Goal: Transaction & Acquisition: Purchase product/service

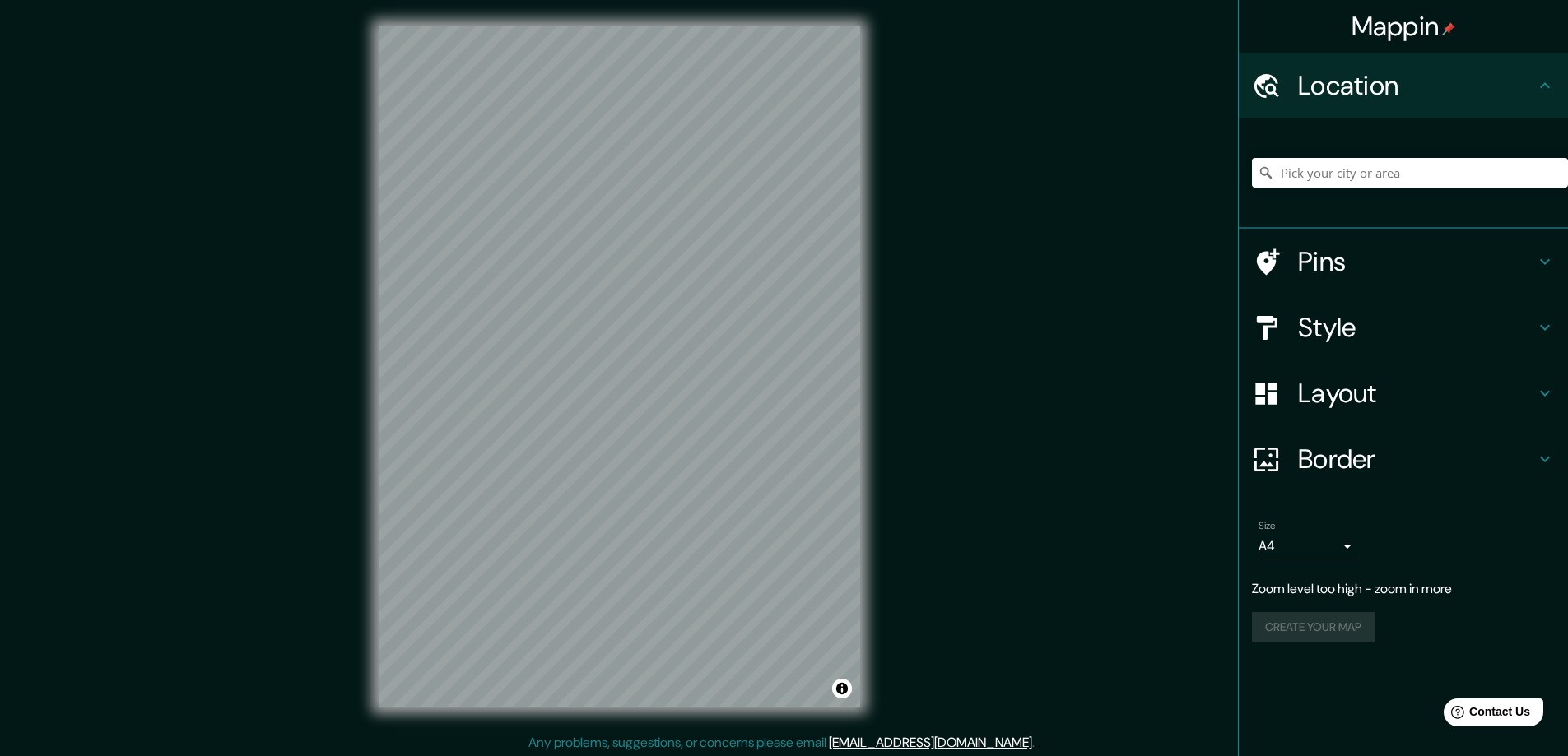
click at [1408, 30] on h4 "Mappin" at bounding box center [1404, 26] width 105 height 33
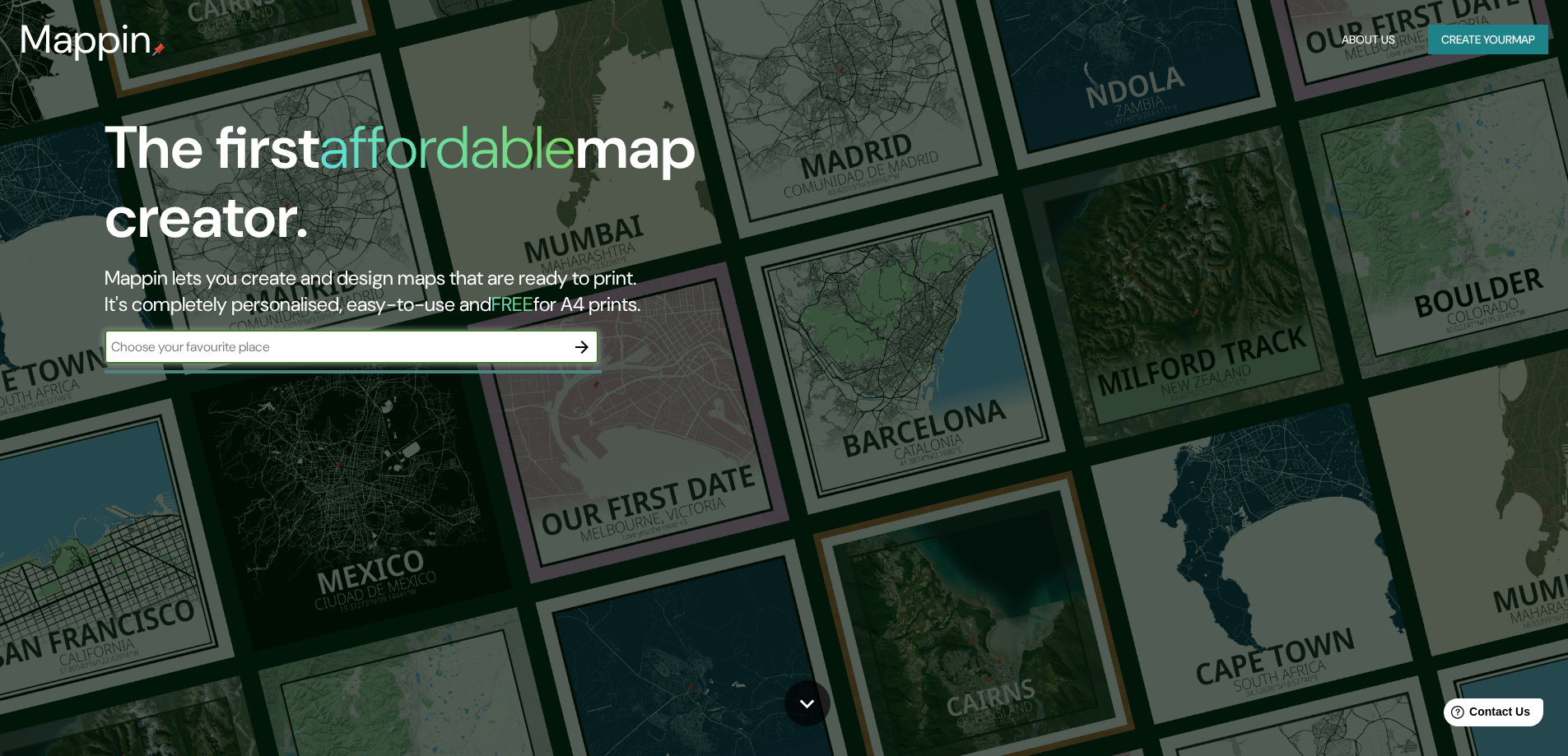
click at [351, 351] on input "text" at bounding box center [335, 346] width 461 height 19
drag, startPoint x: 512, startPoint y: 231, endPoint x: 547, endPoint y: 230, distance: 35.0
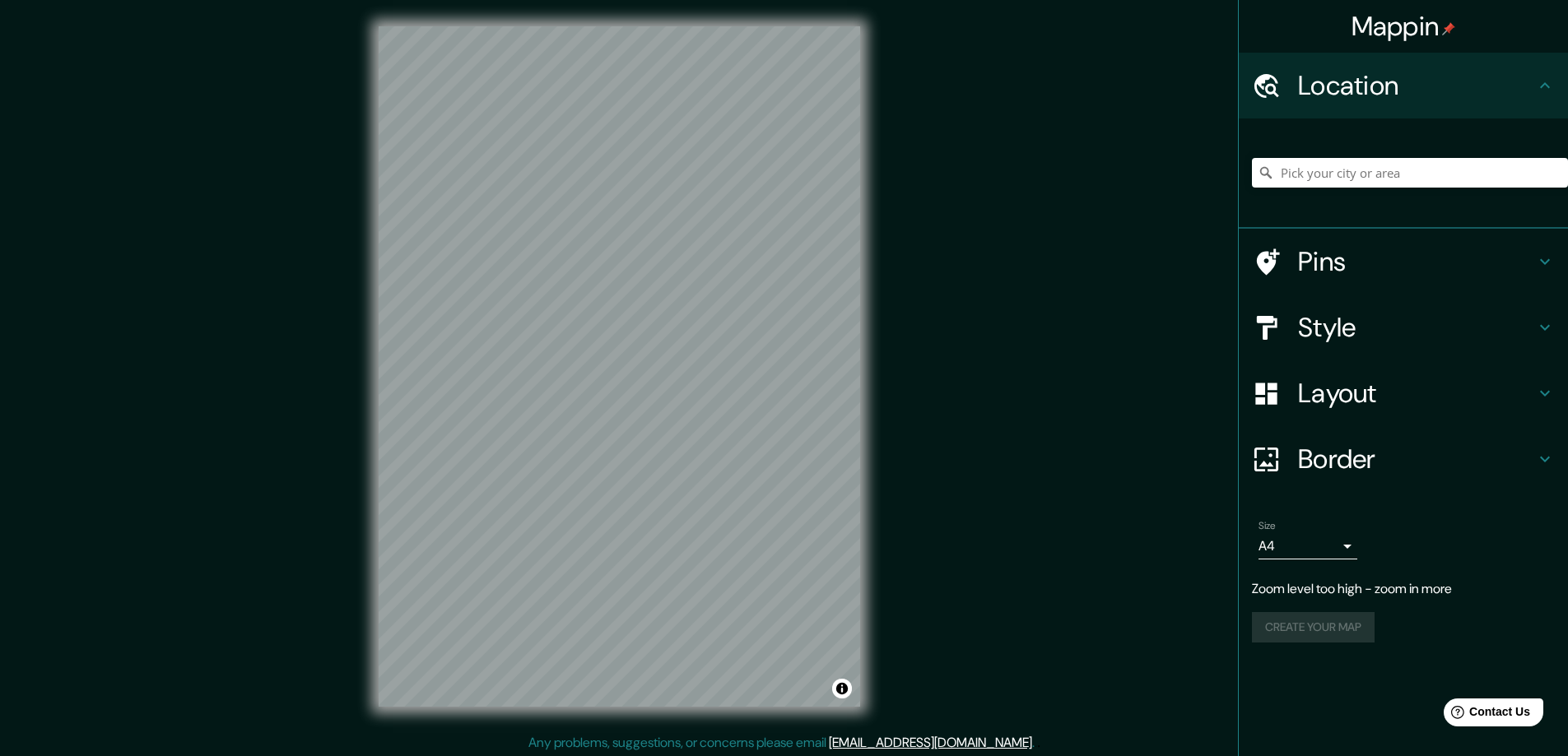
click at [1427, 269] on h4 "Pins" at bounding box center [1416, 261] width 237 height 33
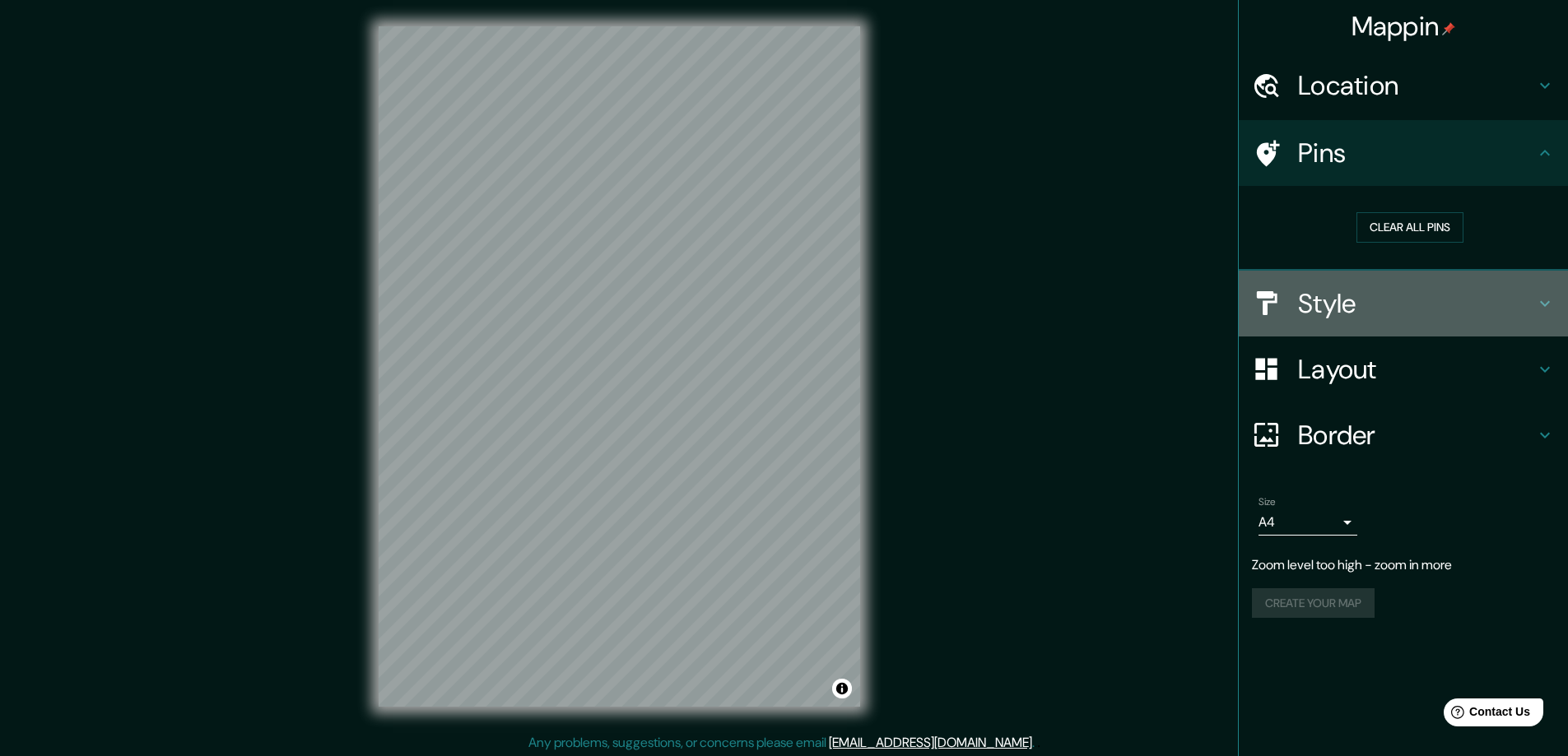
click at [1422, 291] on h4 "Style" at bounding box center [1416, 303] width 237 height 33
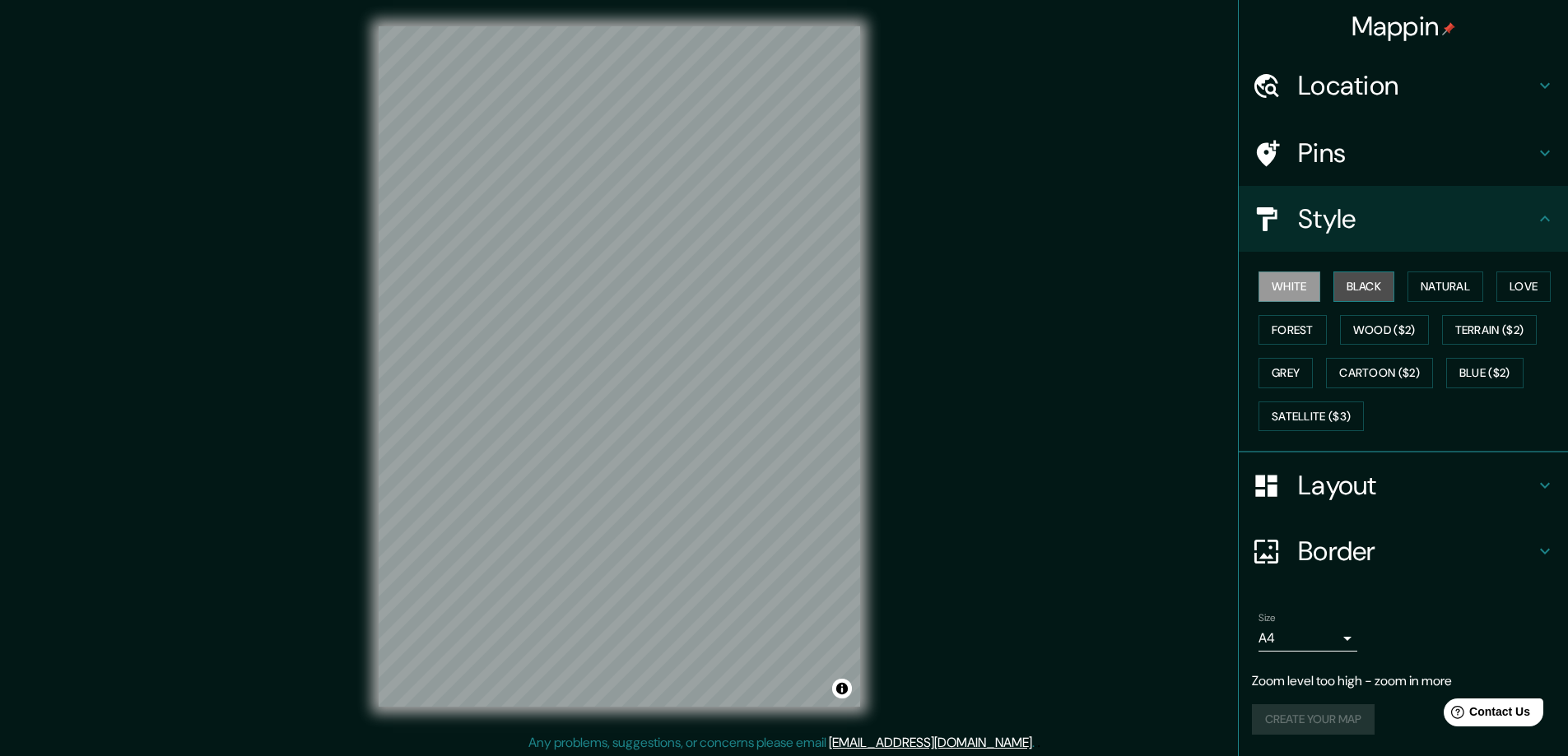
click at [1365, 294] on button "Black" at bounding box center [1364, 286] width 62 height 30
click at [1283, 297] on button "White" at bounding box center [1289, 286] width 62 height 30
click at [1445, 275] on button "Natural" at bounding box center [1446, 286] width 76 height 30
click at [1536, 280] on button "Love" at bounding box center [1523, 286] width 54 height 30
click at [1288, 336] on button "Forest" at bounding box center [1293, 330] width 68 height 30
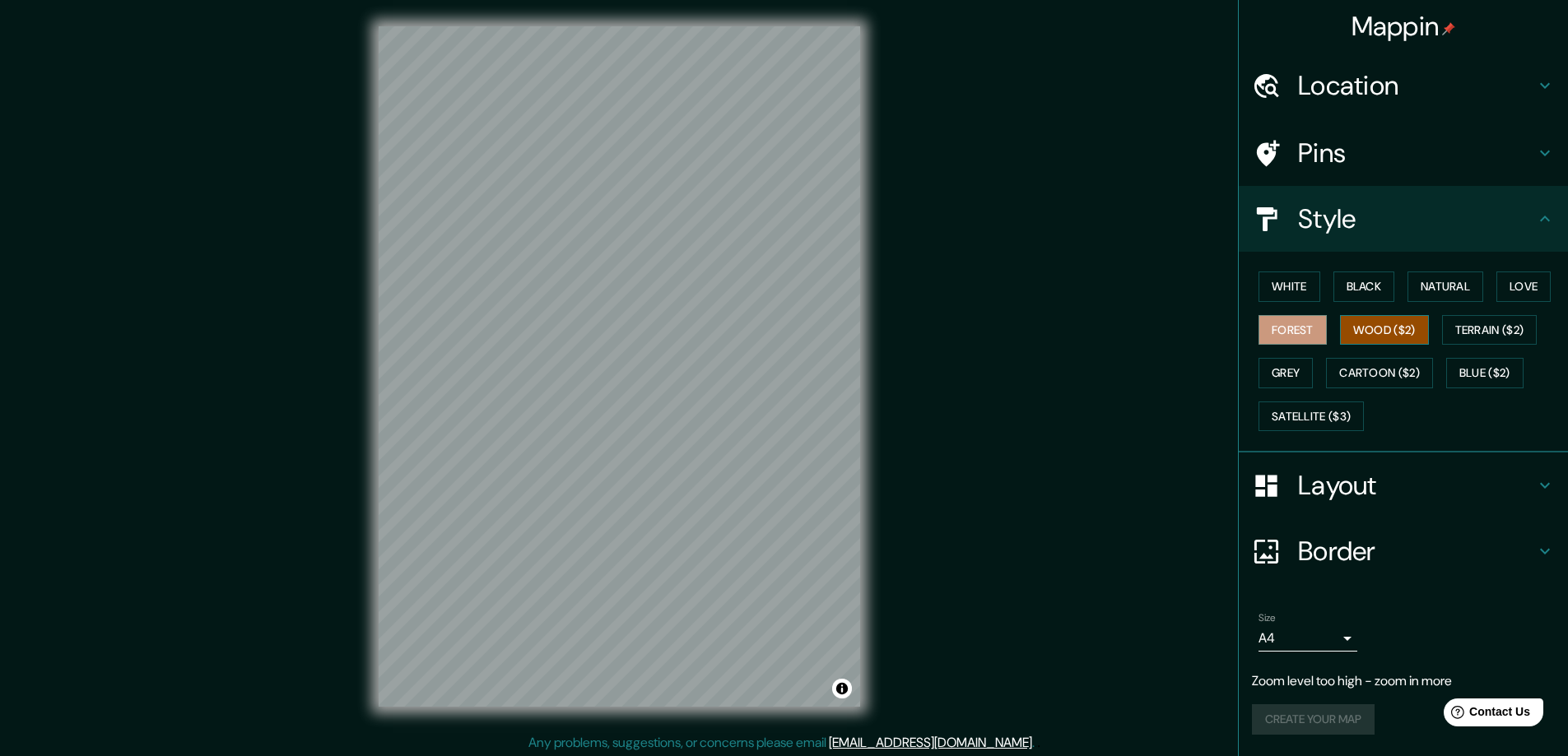
click at [1392, 329] on button "Wood ($2)" at bounding box center [1384, 330] width 89 height 30
click at [1504, 332] on button "Terrain ($2)" at bounding box center [1489, 330] width 95 height 30
click at [1286, 386] on button "Grey" at bounding box center [1286, 373] width 54 height 30
click at [1485, 334] on button "Terrain ($2)" at bounding box center [1489, 330] width 95 height 30
click at [1272, 367] on button "Grey" at bounding box center [1286, 373] width 54 height 30
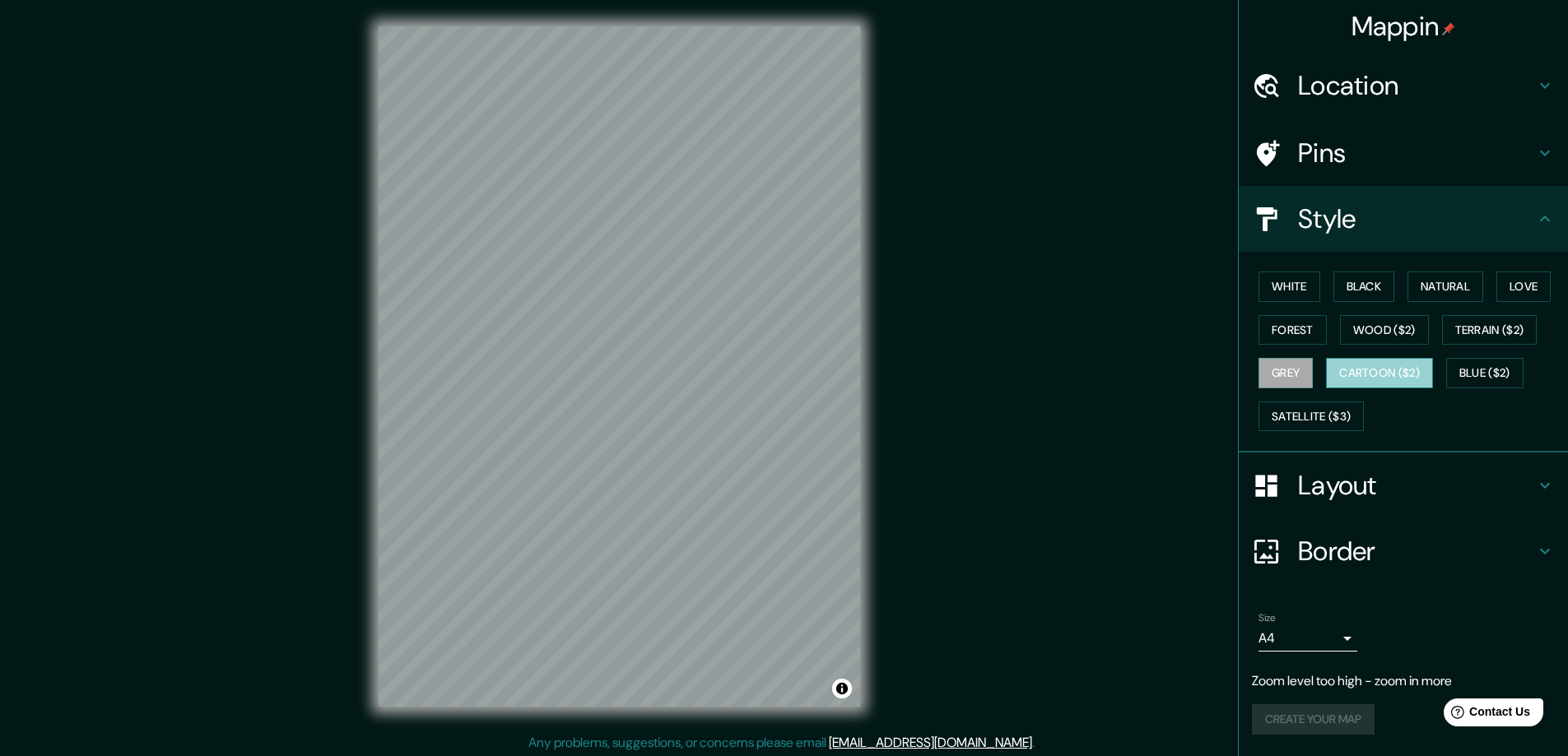
click at [1376, 375] on button "Cartoon ($2)" at bounding box center [1379, 373] width 107 height 30
click at [1485, 372] on button "Blue ($2)" at bounding box center [1485, 373] width 78 height 30
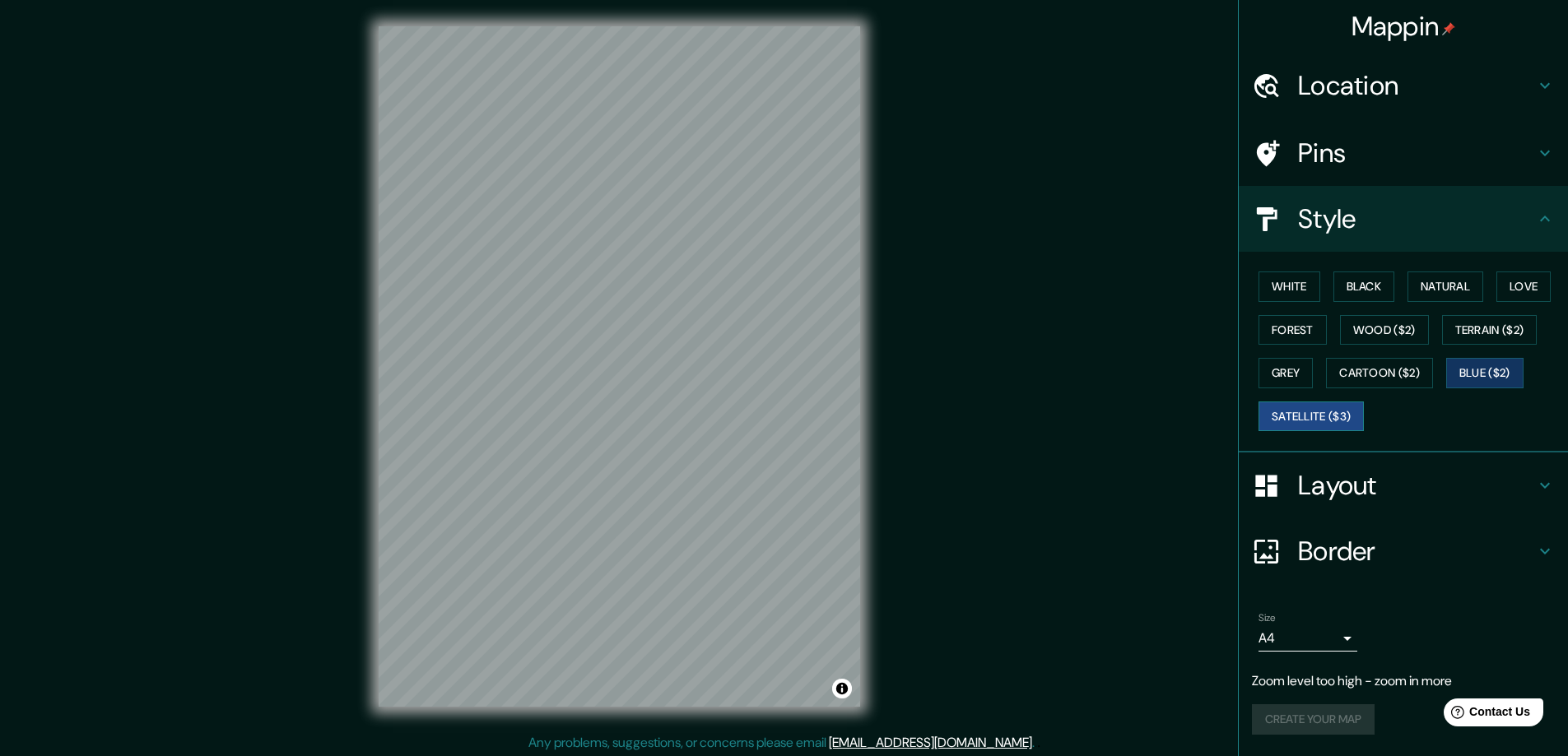
click at [1315, 419] on button "Satellite ($3)" at bounding box center [1311, 416] width 106 height 30
click at [1306, 292] on button "White" at bounding box center [1289, 286] width 62 height 30
click at [1369, 288] on button "Black" at bounding box center [1364, 286] width 62 height 30
click at [1300, 286] on button "White" at bounding box center [1289, 286] width 62 height 30
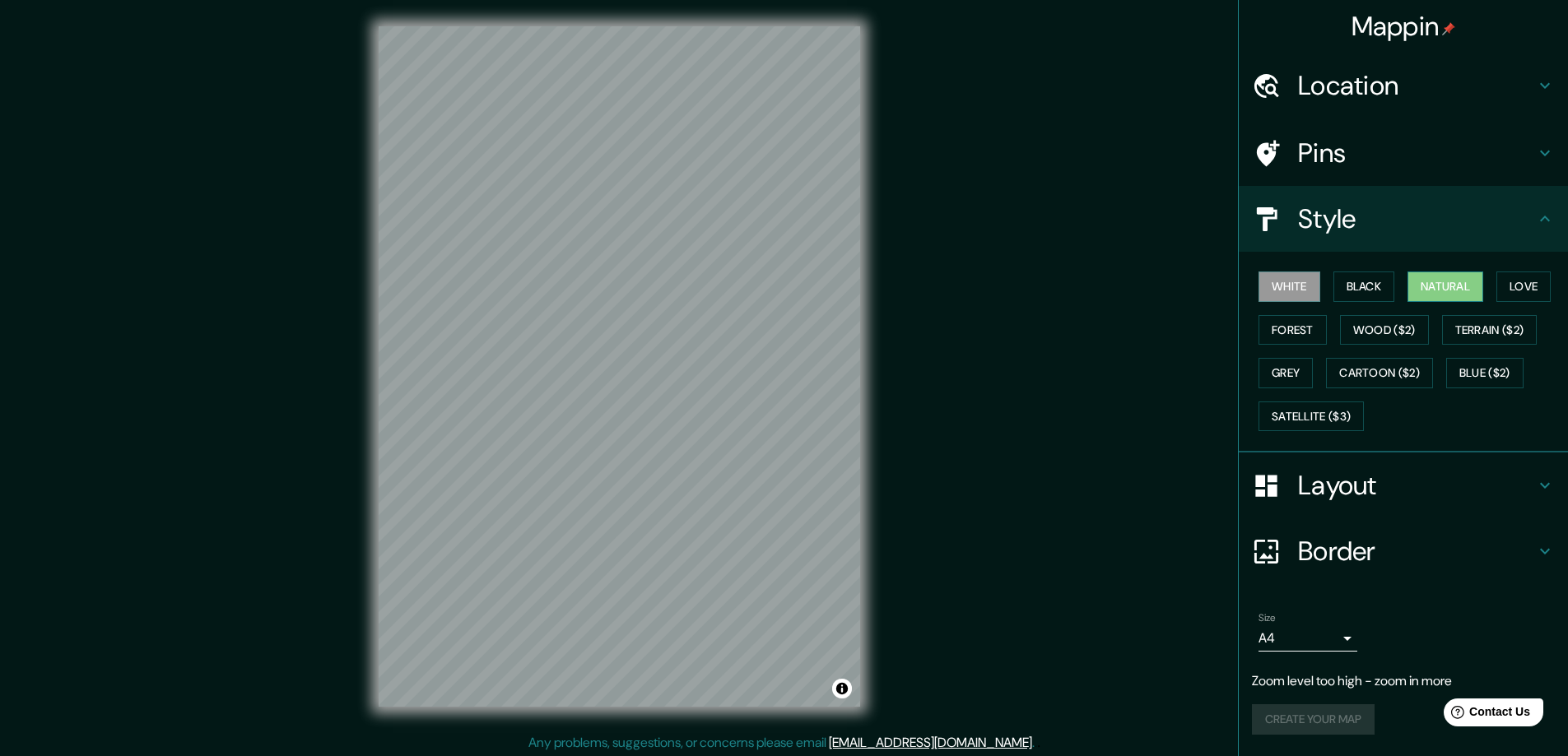
click at [1431, 272] on button "Natural" at bounding box center [1446, 286] width 76 height 30
click at [1520, 285] on button "Love" at bounding box center [1523, 286] width 54 height 30
click at [1374, 331] on button "Wood ($2)" at bounding box center [1384, 330] width 89 height 30
click at [1298, 331] on button "Forest" at bounding box center [1293, 330] width 68 height 30
click at [1382, 327] on button "Wood ($2)" at bounding box center [1384, 330] width 89 height 30
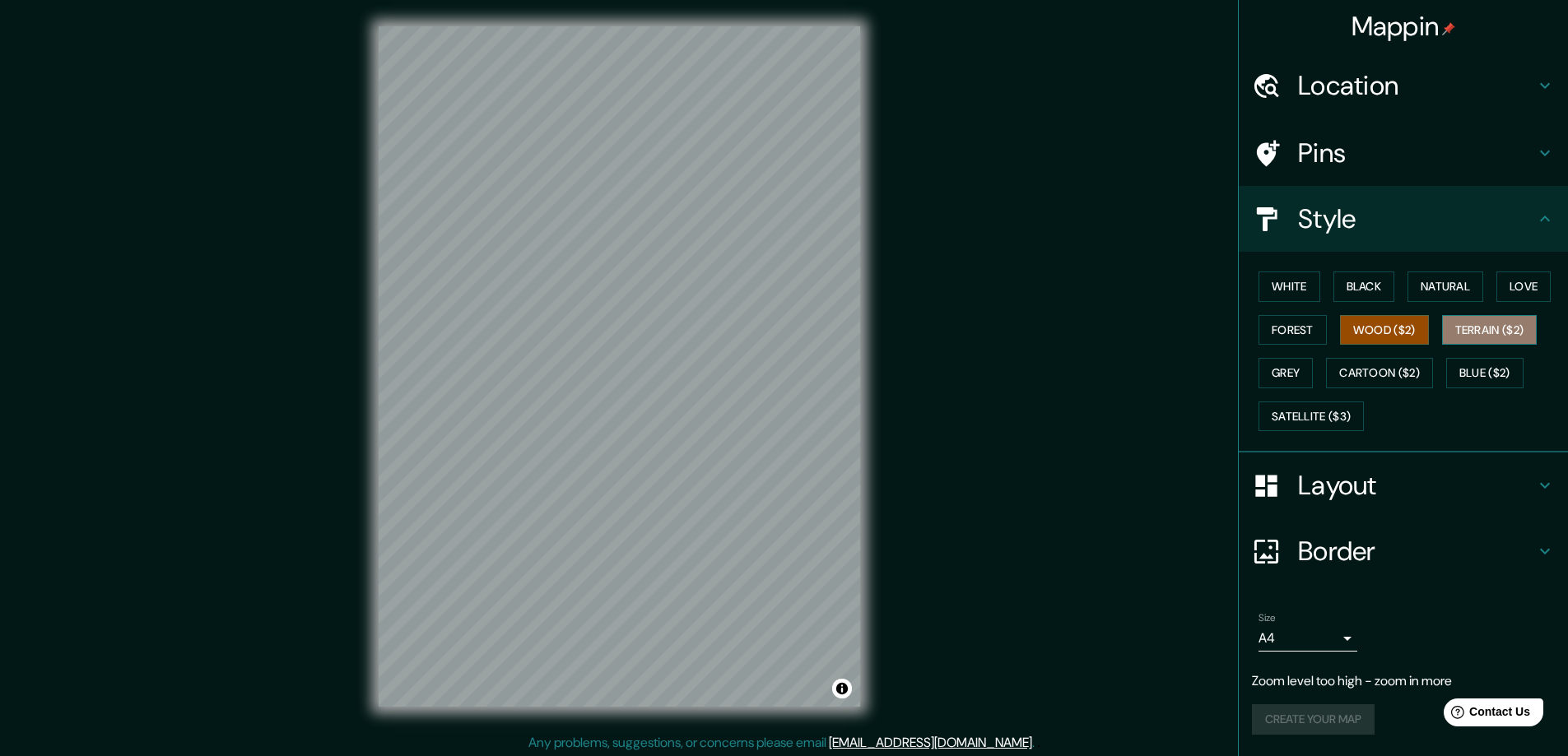
click at [1466, 330] on button "Terrain ($2)" at bounding box center [1489, 330] width 95 height 30
click at [1358, 369] on button "Cartoon ($2)" at bounding box center [1379, 373] width 107 height 30
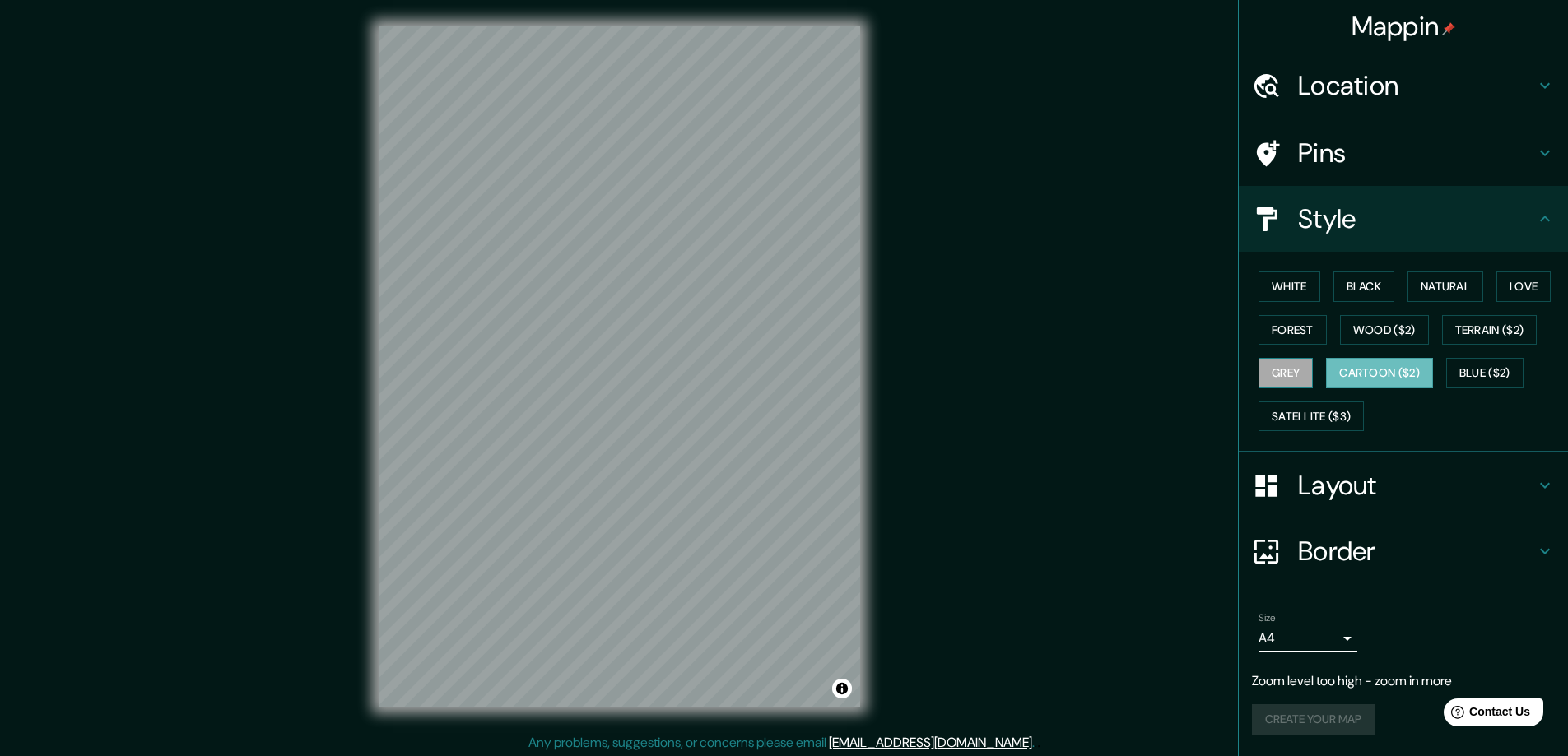
click at [1288, 383] on button "Grey" at bounding box center [1286, 373] width 54 height 30
click at [1299, 339] on button "Forest" at bounding box center [1293, 330] width 68 height 30
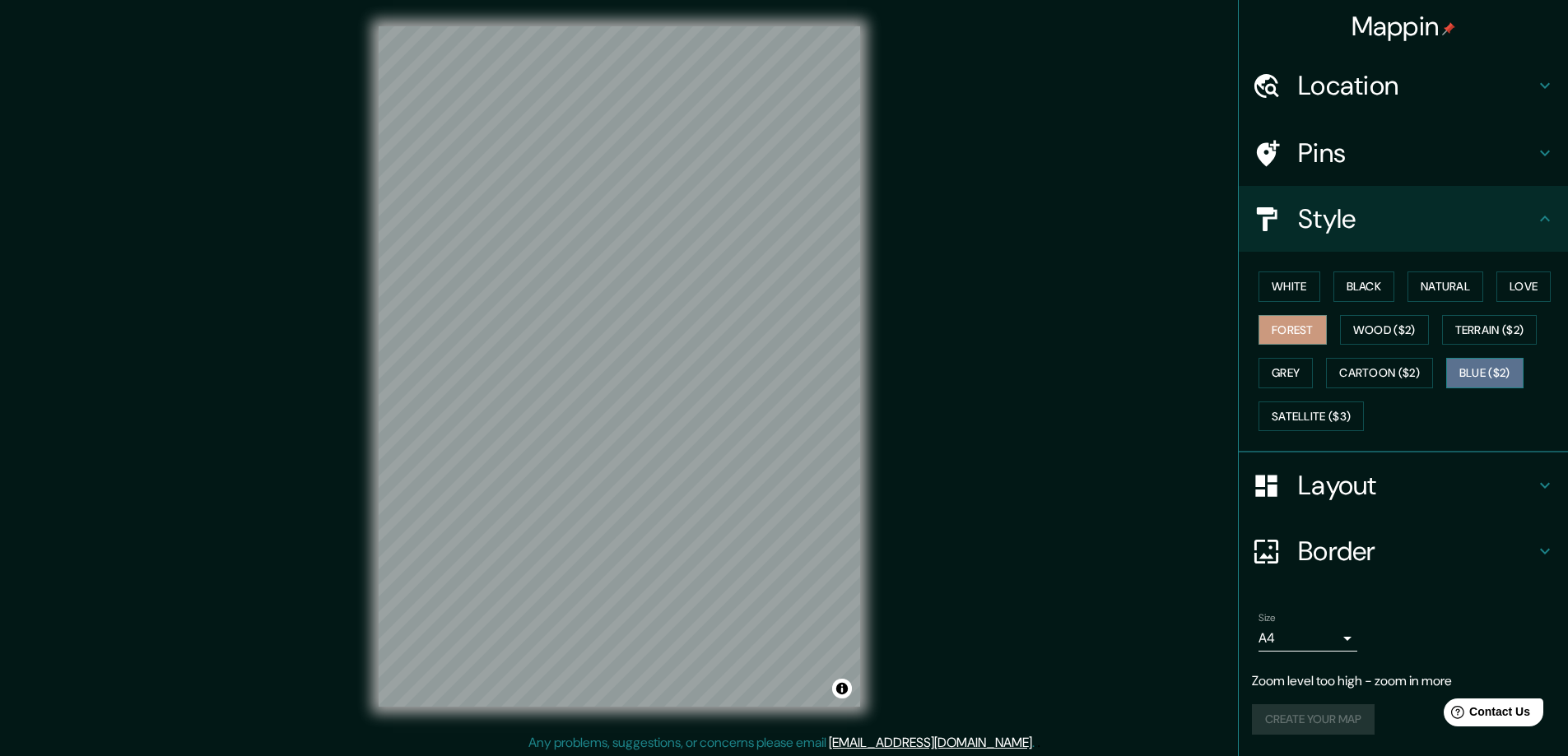
click at [1487, 380] on button "Blue ($2)" at bounding box center [1485, 373] width 78 height 30
click at [1304, 409] on button "Satellite ($3)" at bounding box center [1311, 416] width 106 height 30
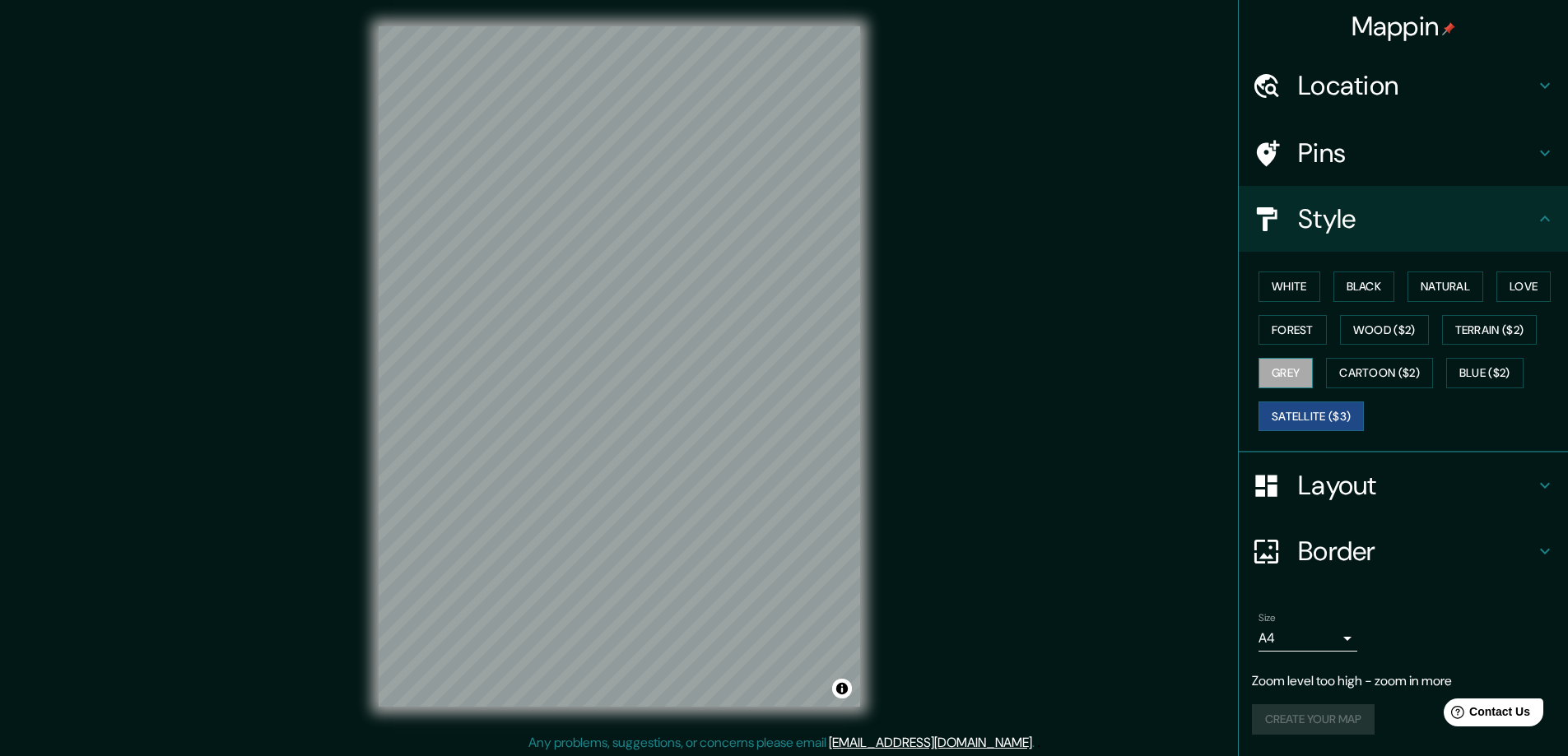
click at [1292, 375] on button "Grey" at bounding box center [1286, 373] width 54 height 30
click at [1417, 333] on button "Wood ($2)" at bounding box center [1384, 330] width 89 height 30
